Goal: Information Seeking & Learning: Learn about a topic

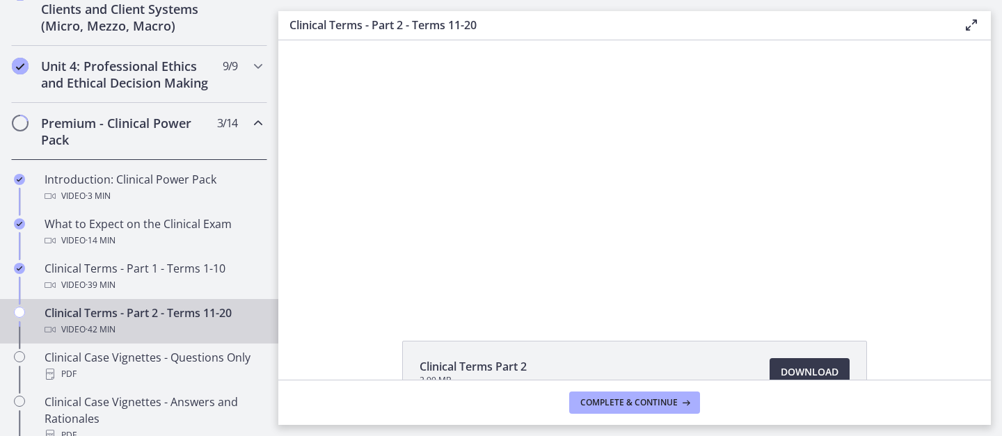
scroll to position [355, 0]
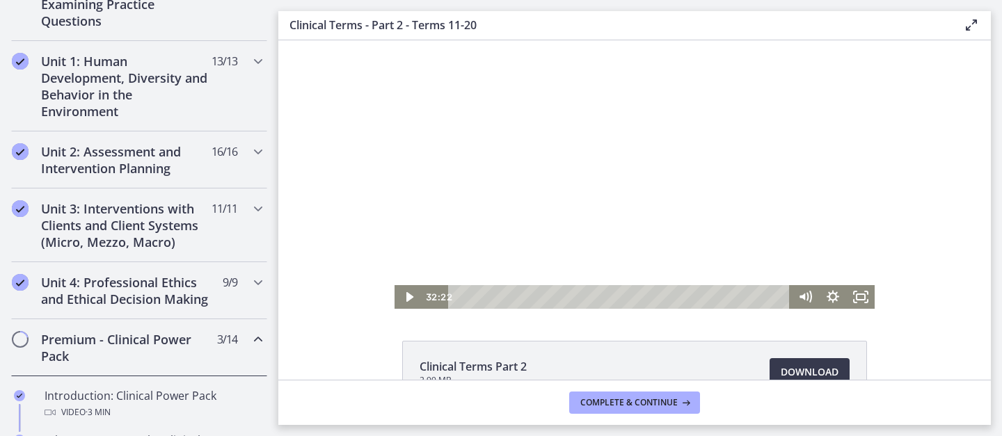
click at [547, 200] on div at bounding box center [634, 174] width 480 height 268
click at [680, 148] on div at bounding box center [634, 174] width 480 height 268
click at [500, 129] on div at bounding box center [634, 174] width 480 height 268
click at [682, 154] on div at bounding box center [634, 174] width 480 height 268
click at [722, 127] on div at bounding box center [634, 174] width 480 height 268
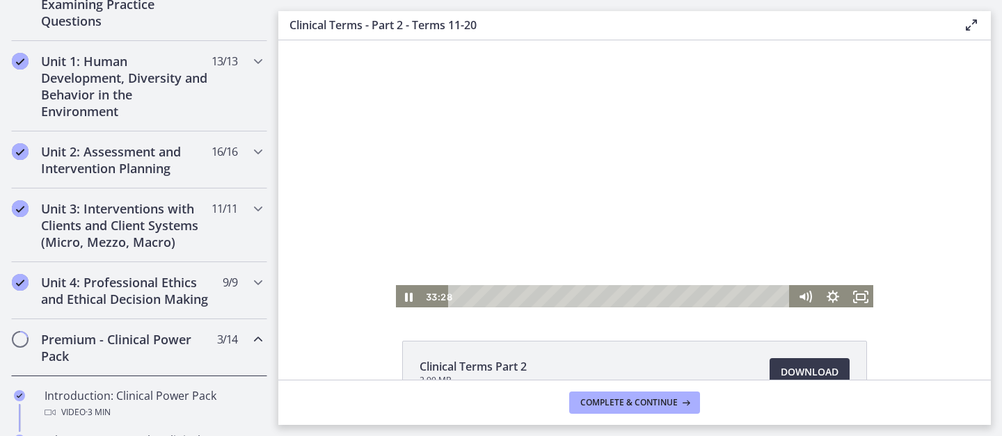
click at [494, 193] on div at bounding box center [634, 174] width 480 height 268
click at [466, 162] on div at bounding box center [634, 174] width 480 height 268
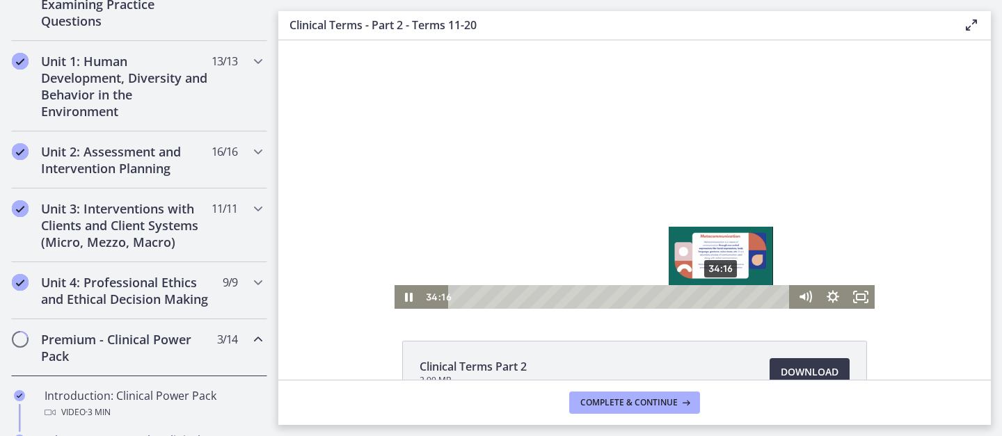
click at [722, 299] on div "34:16" at bounding box center [621, 297] width 326 height 24
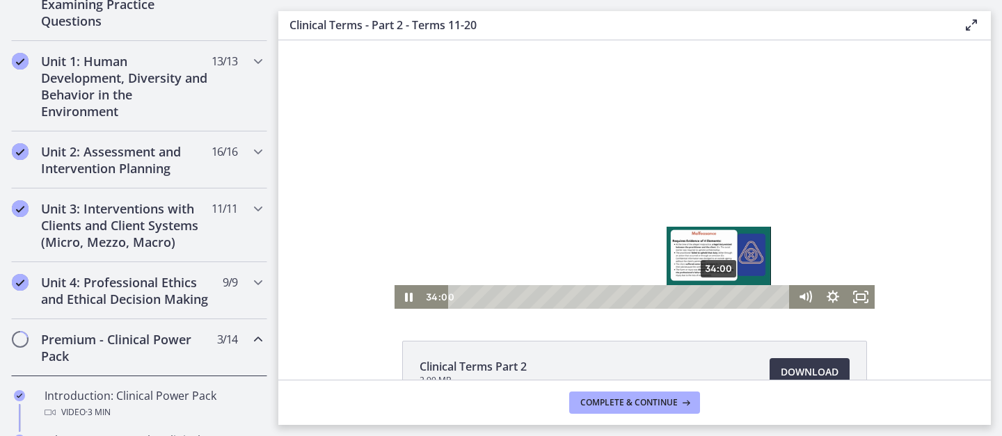
click at [720, 298] on div "Playbar" at bounding box center [718, 297] width 8 height 8
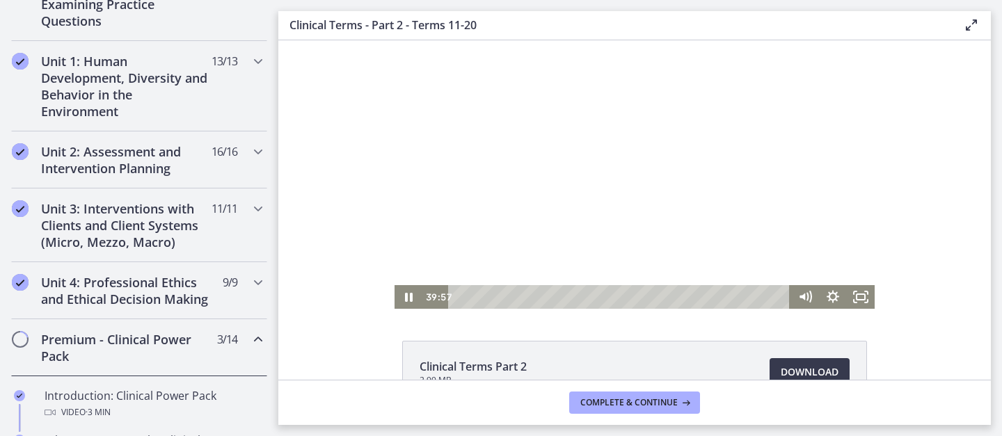
click at [497, 145] on div at bounding box center [634, 174] width 480 height 268
